Goal: Task Accomplishment & Management: Manage account settings

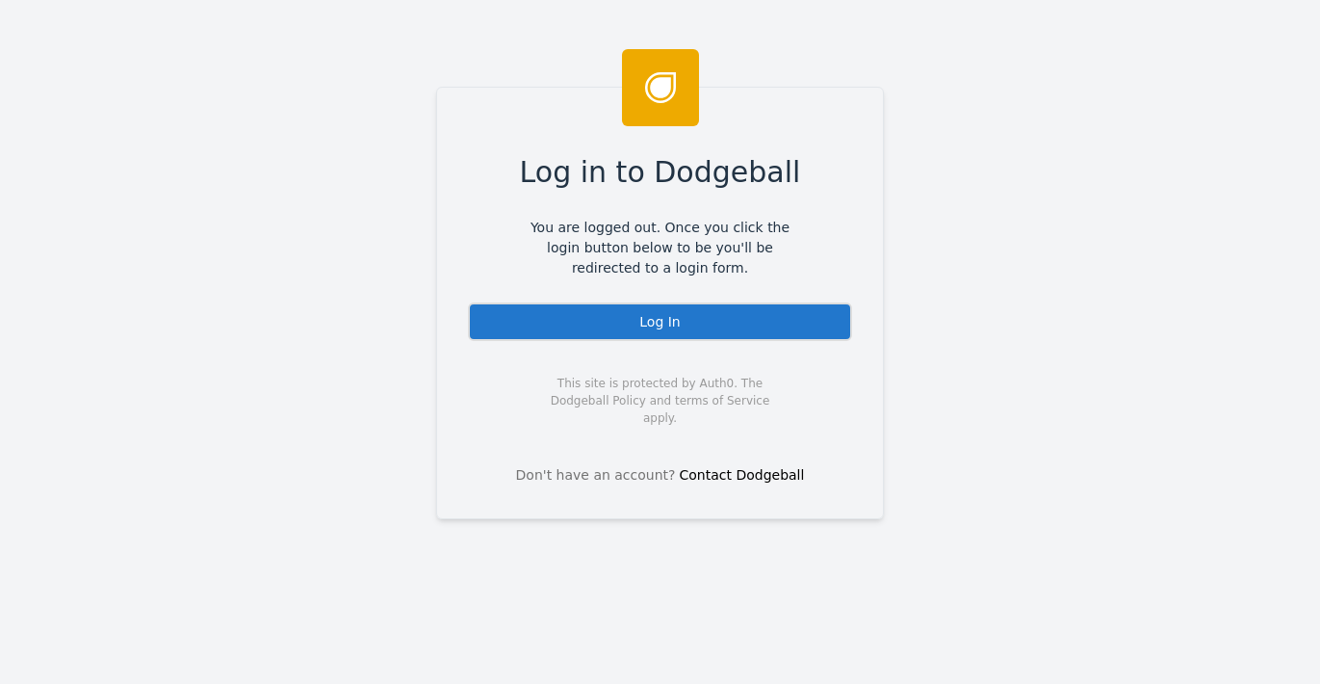
click at [722, 326] on div "Log In" at bounding box center [660, 321] width 384 height 39
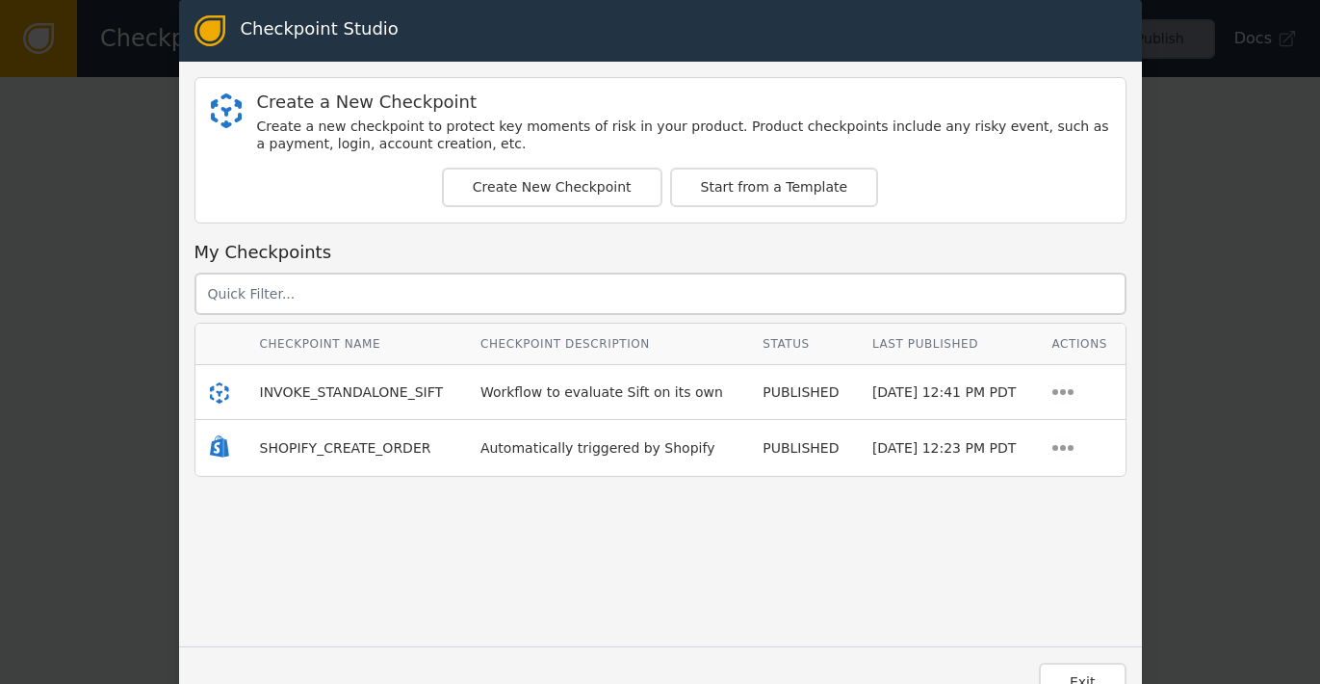
scroll to position [34, 0]
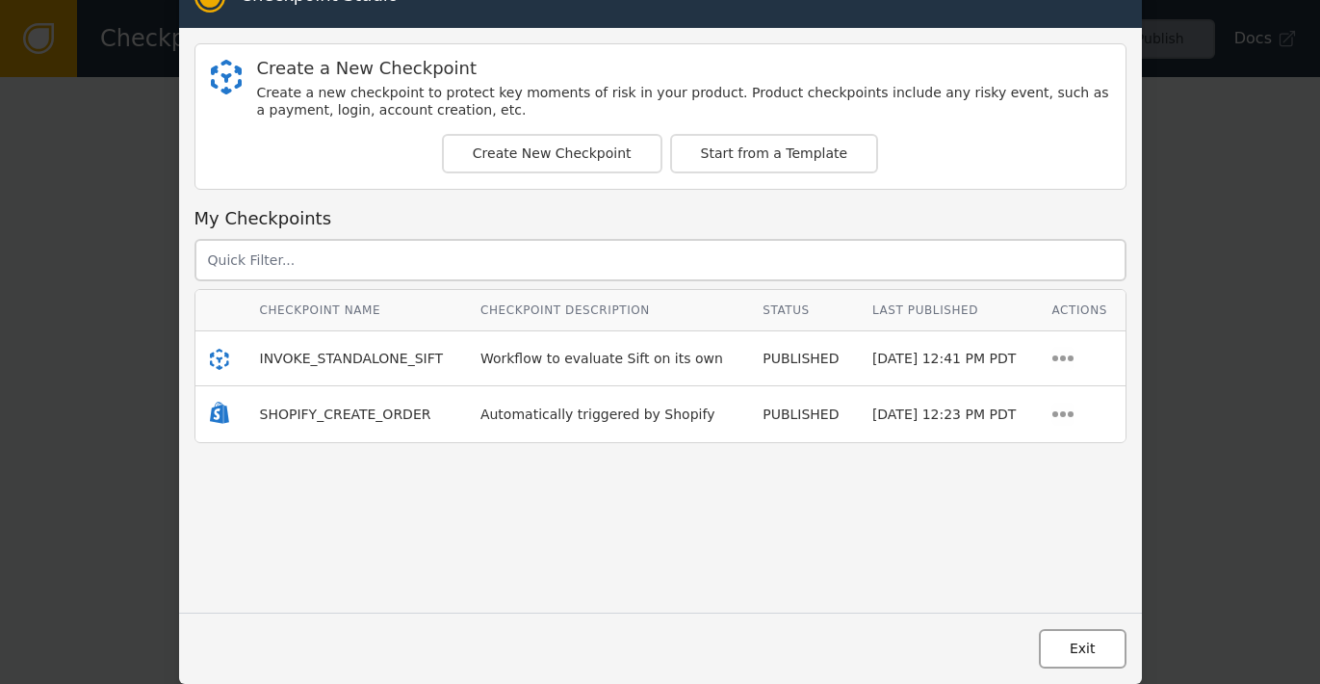
click at [1074, 659] on button "Exit" at bounding box center [1083, 648] width 88 height 39
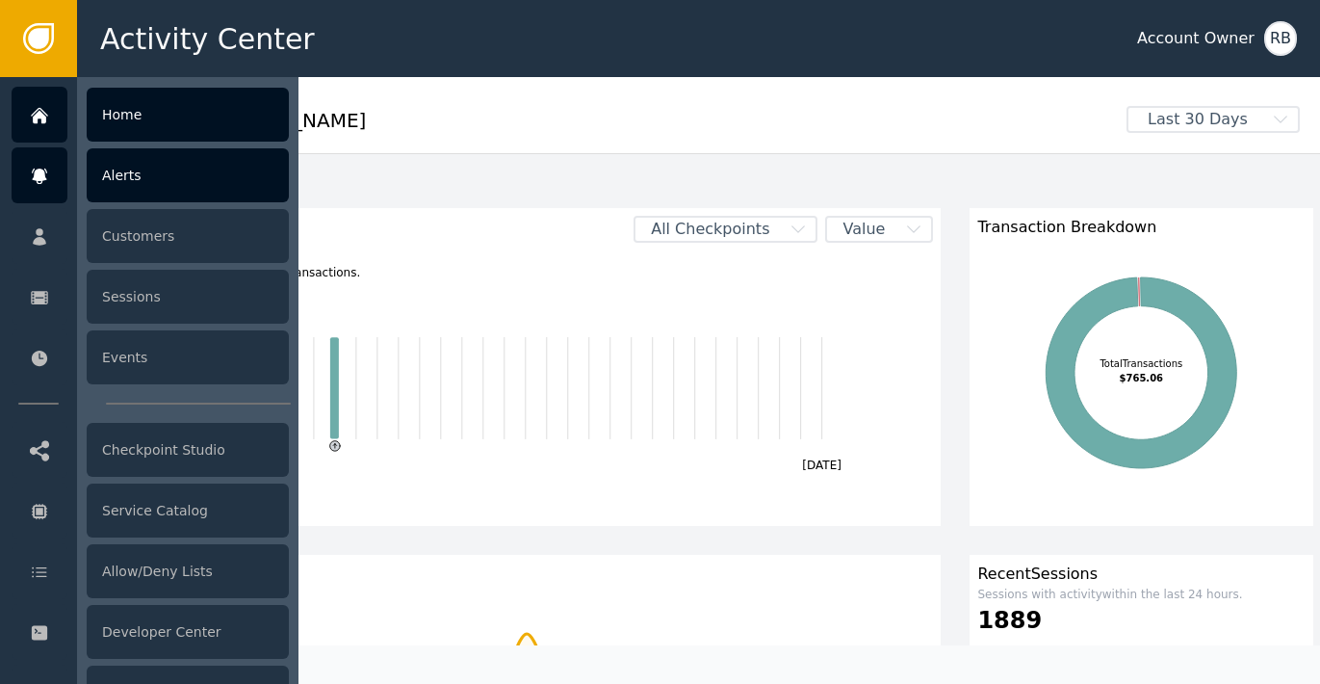
click at [120, 183] on div "Alerts" at bounding box center [188, 175] width 202 height 54
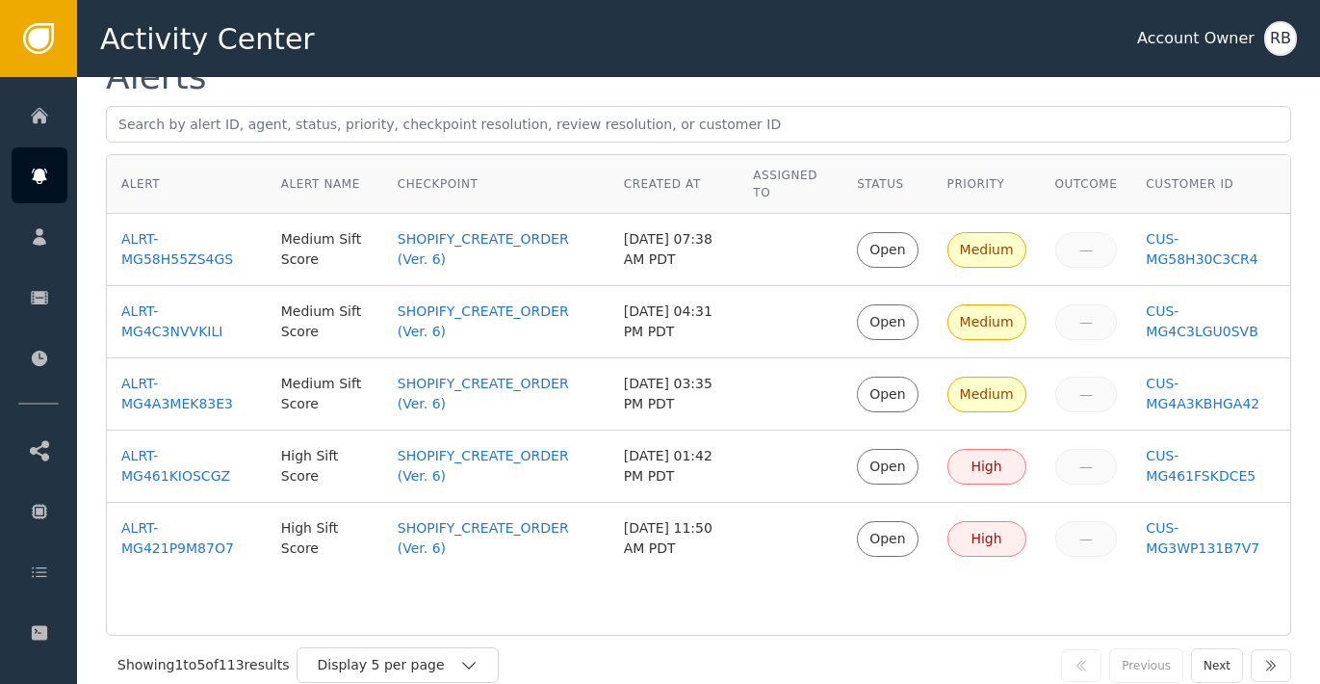
scroll to position [124, 0]
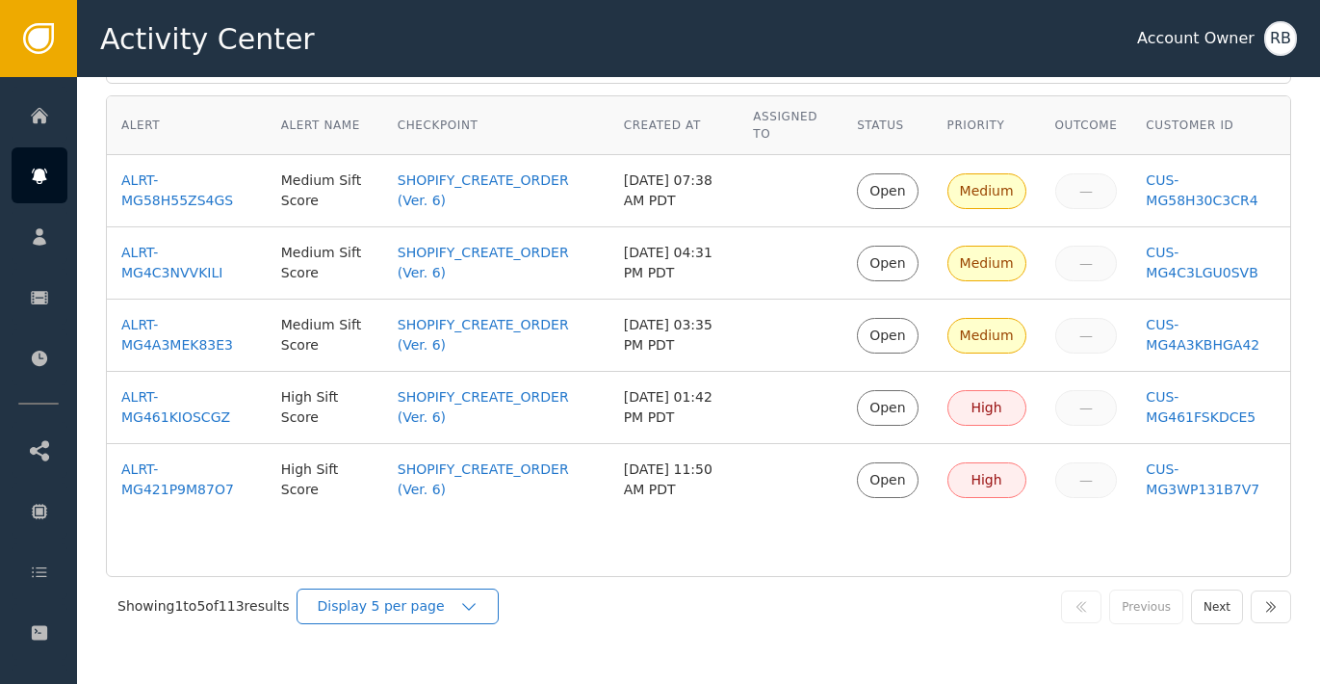
click at [488, 617] on div "Display 5 per page" at bounding box center [398, 606] width 202 height 36
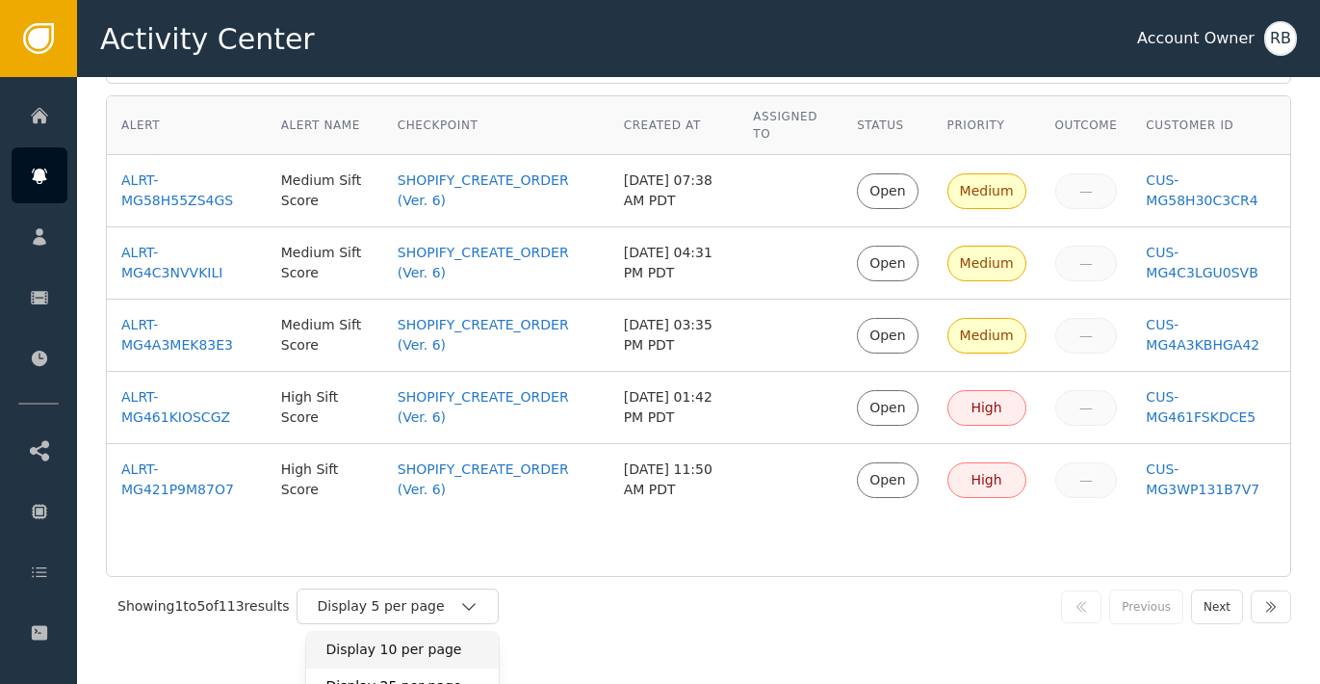
drag, startPoint x: 447, startPoint y: 643, endPoint x: 465, endPoint y: 640, distance: 18.7
click at [447, 643] on div "Display 10 per page" at bounding box center [403, 650] width 154 height 20
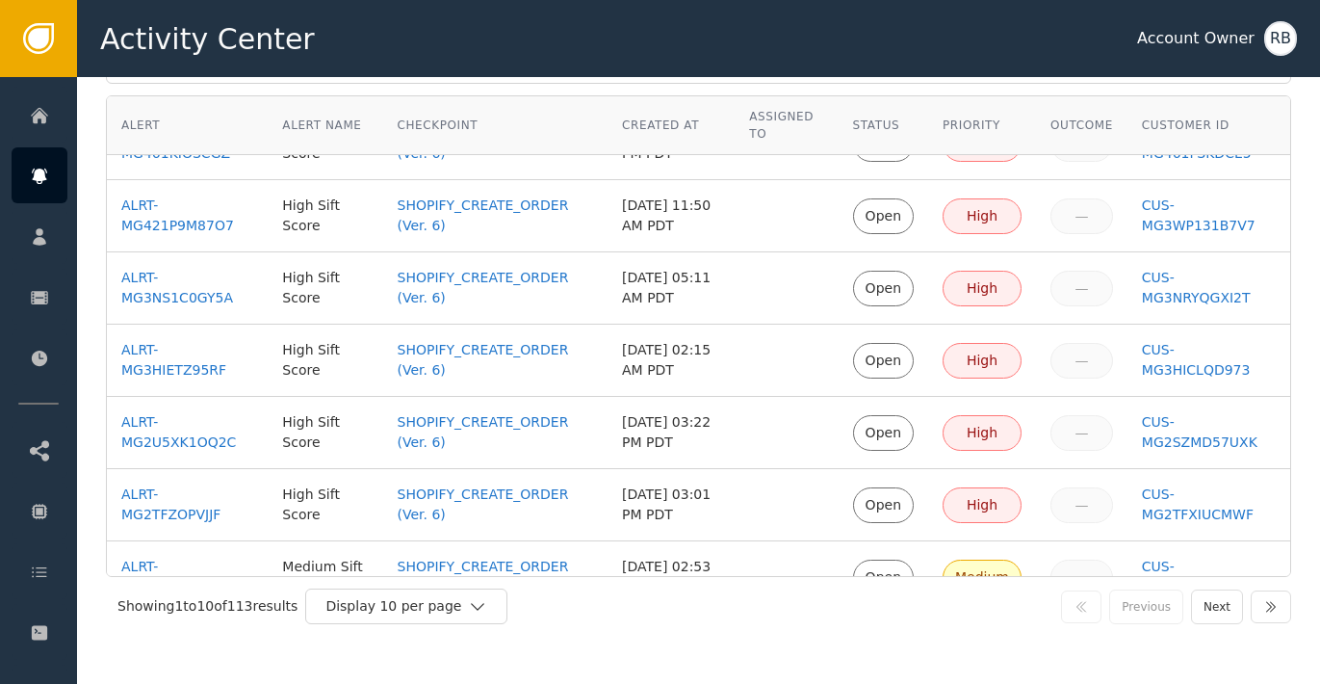
scroll to position [300, 0]
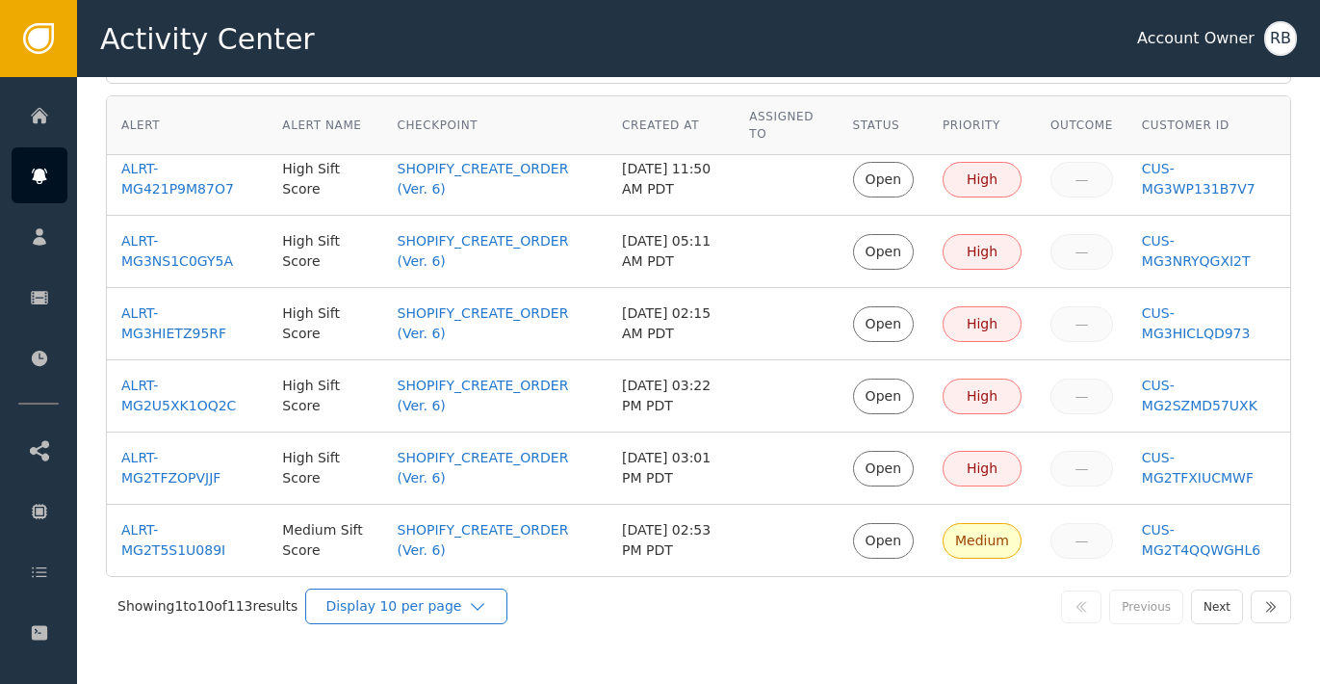
click at [483, 606] on icon "button" at bounding box center [477, 606] width 19 height 19
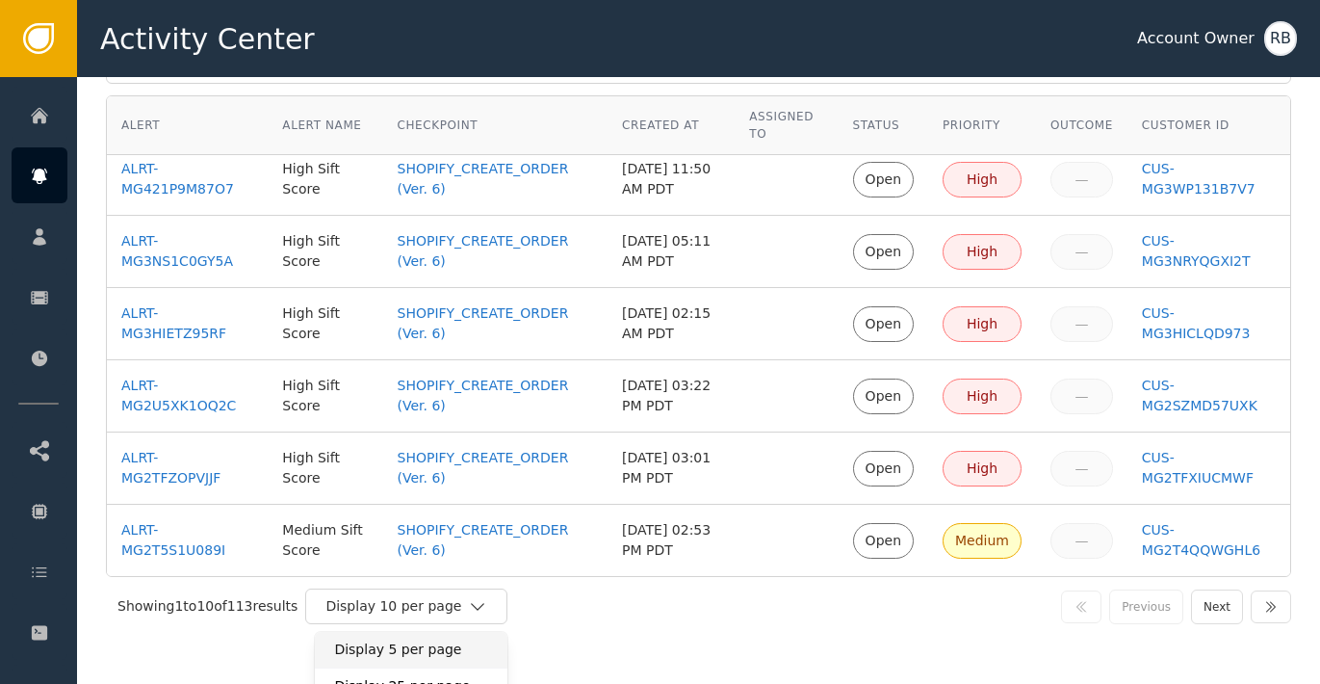
scroll to position [144, 0]
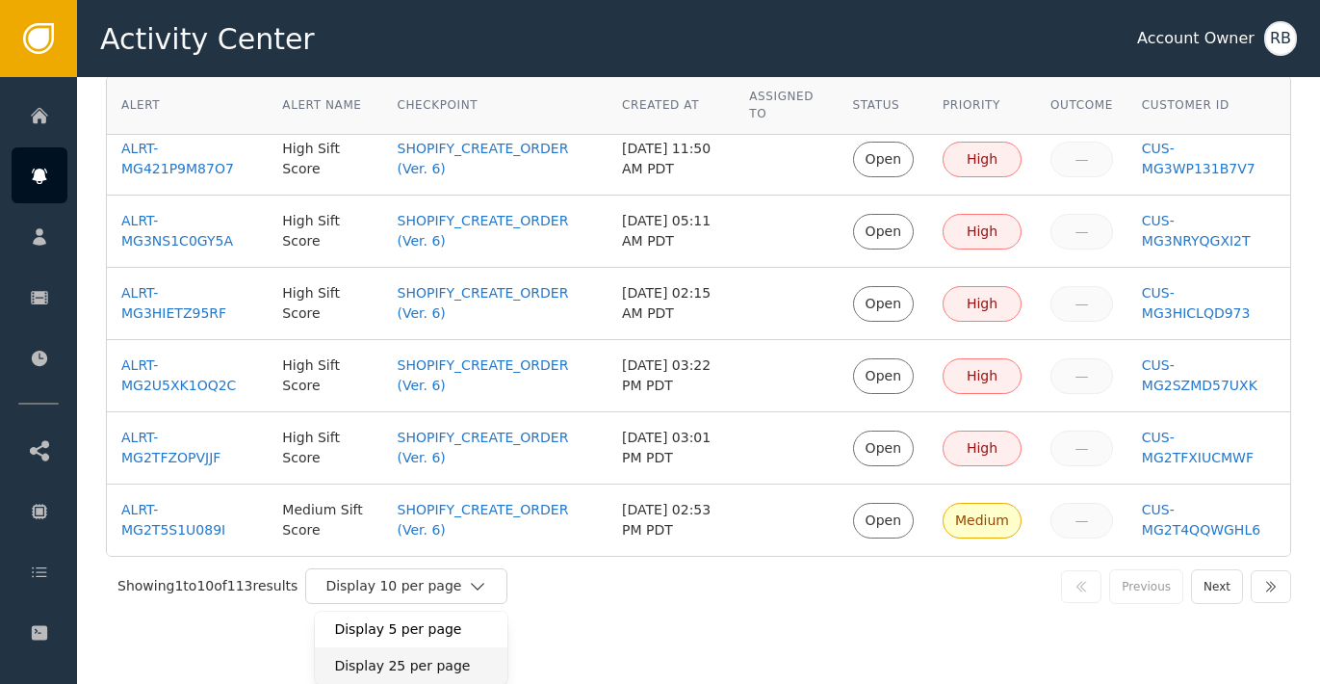
click at [453, 668] on div "Display 25 per page" at bounding box center [411, 666] width 154 height 20
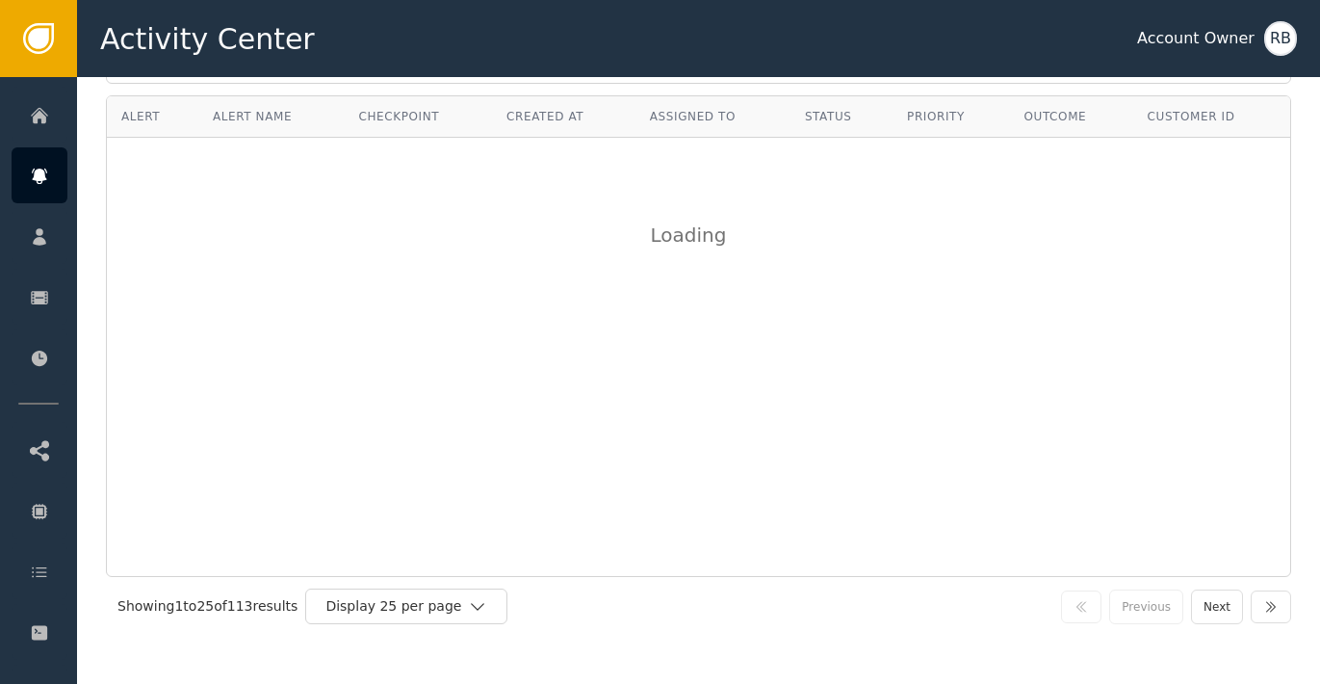
scroll to position [0, 0]
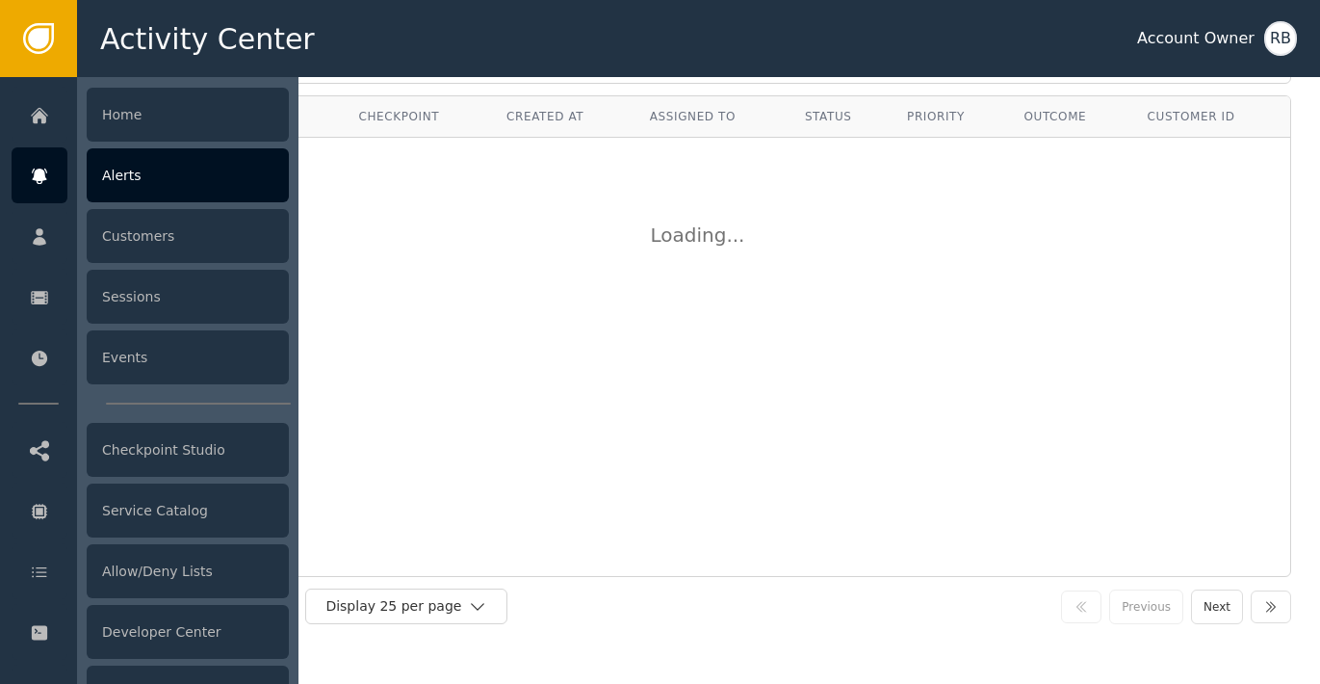
click at [48, 176] on div at bounding box center [40, 175] width 56 height 56
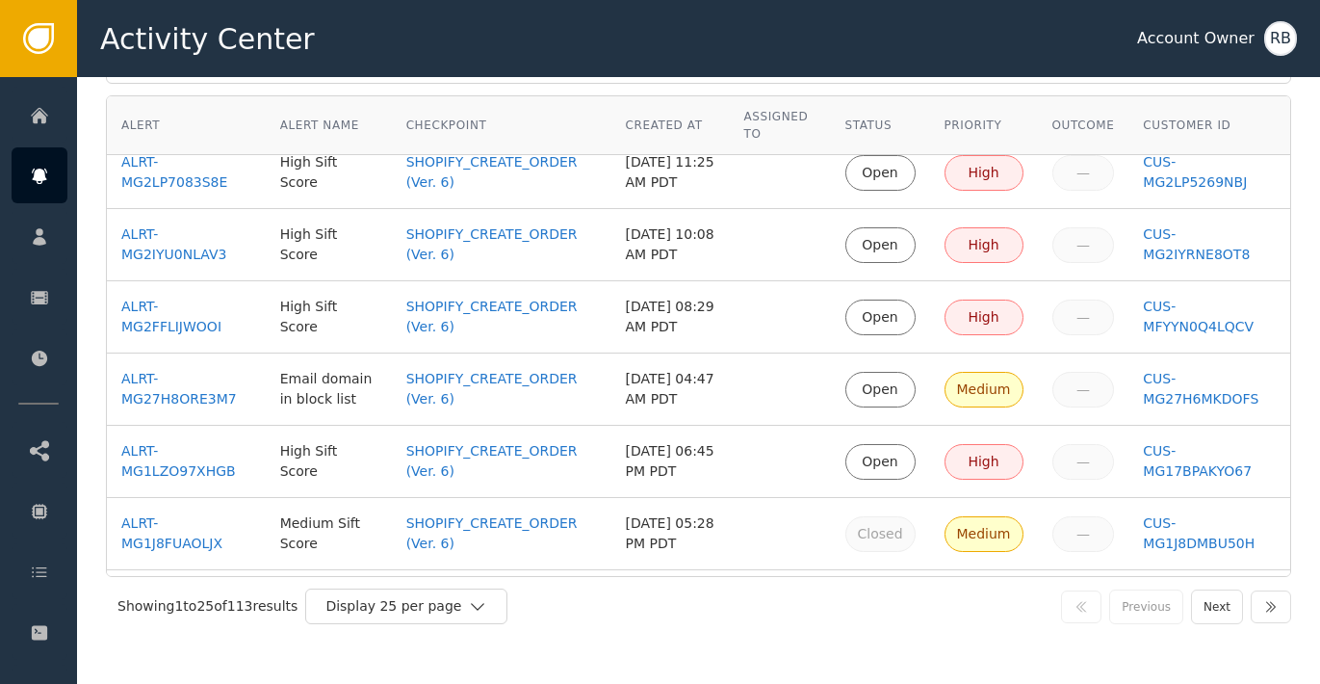
scroll to position [1101, 0]
click at [193, 403] on div "ALRT-MG27H8ORE3M7" at bounding box center [186, 390] width 130 height 40
click at [168, 325] on div "ALRT-MG2FFLIJWOOI" at bounding box center [186, 318] width 130 height 40
click at [165, 262] on div "ALRT-MG2IYU0NLAV3" at bounding box center [186, 245] width 130 height 40
click at [173, 186] on div "ALRT-MG2LP7083S8E" at bounding box center [186, 173] width 130 height 40
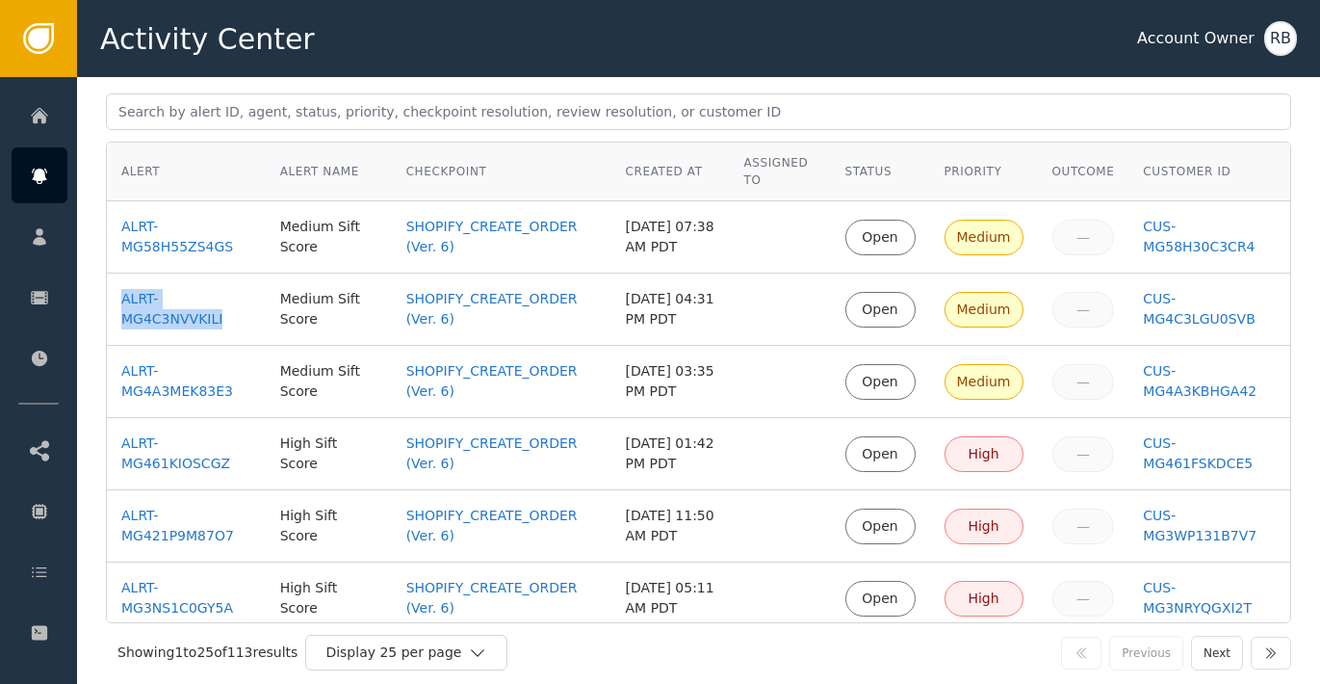
scroll to position [74, 0]
